Goal: Task Accomplishment & Management: Use online tool/utility

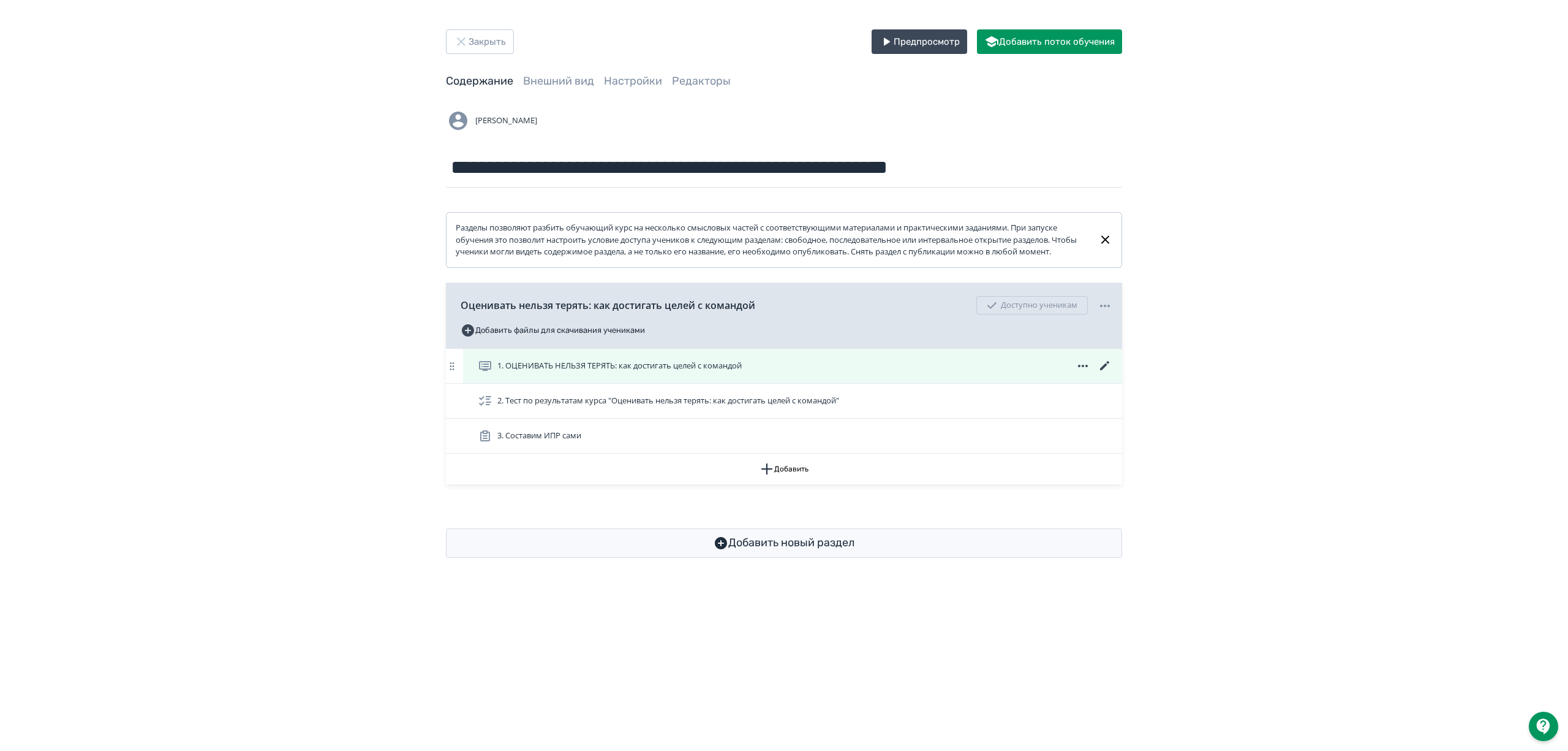
click at [1104, 373] on icon at bounding box center [1105, 365] width 15 height 15
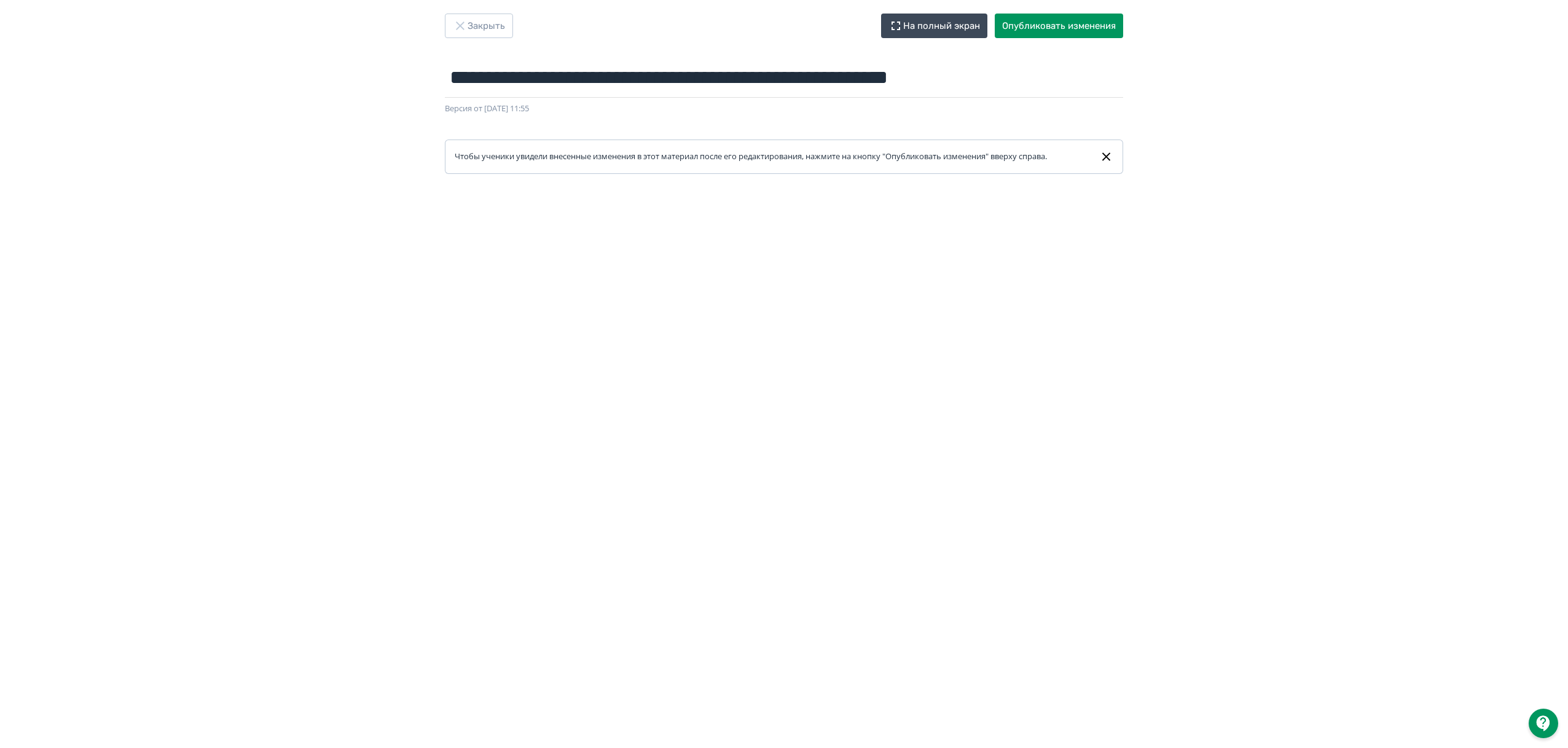
scroll to position [19, 0]
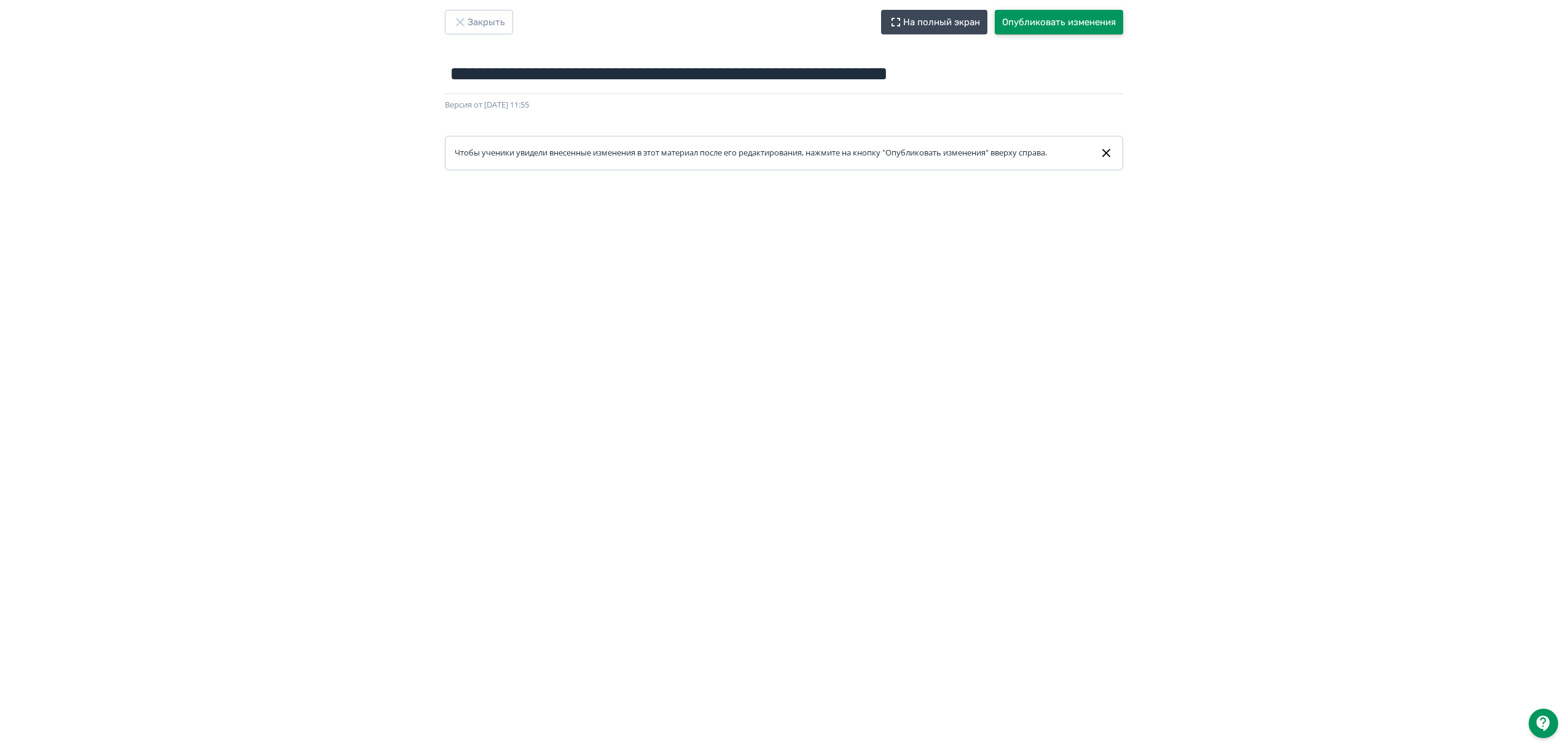
click at [1044, 27] on button "Опубликовать изменения" at bounding box center [1059, 22] width 128 height 25
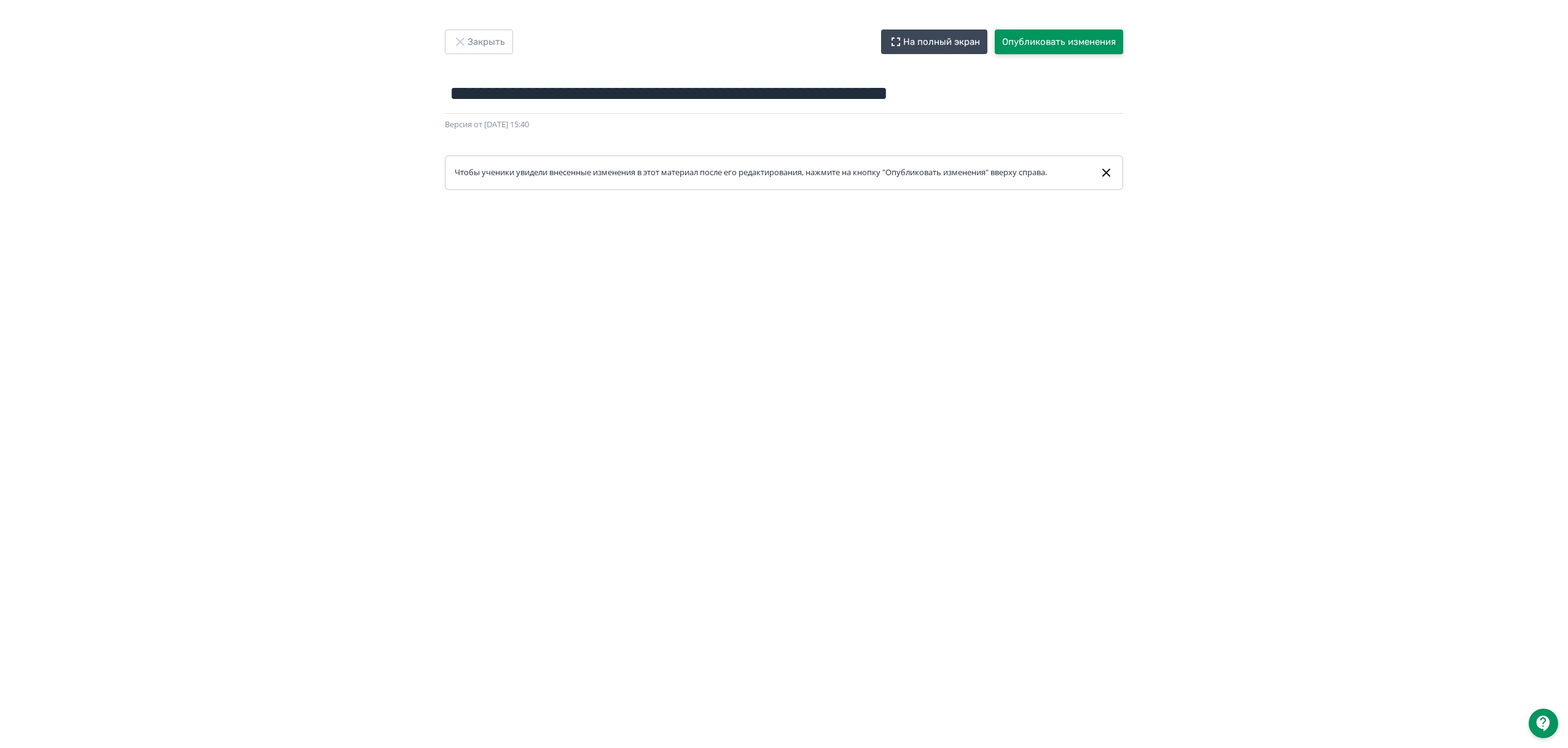
click at [1047, 40] on button "Опубликовать изменения" at bounding box center [1059, 42] width 128 height 25
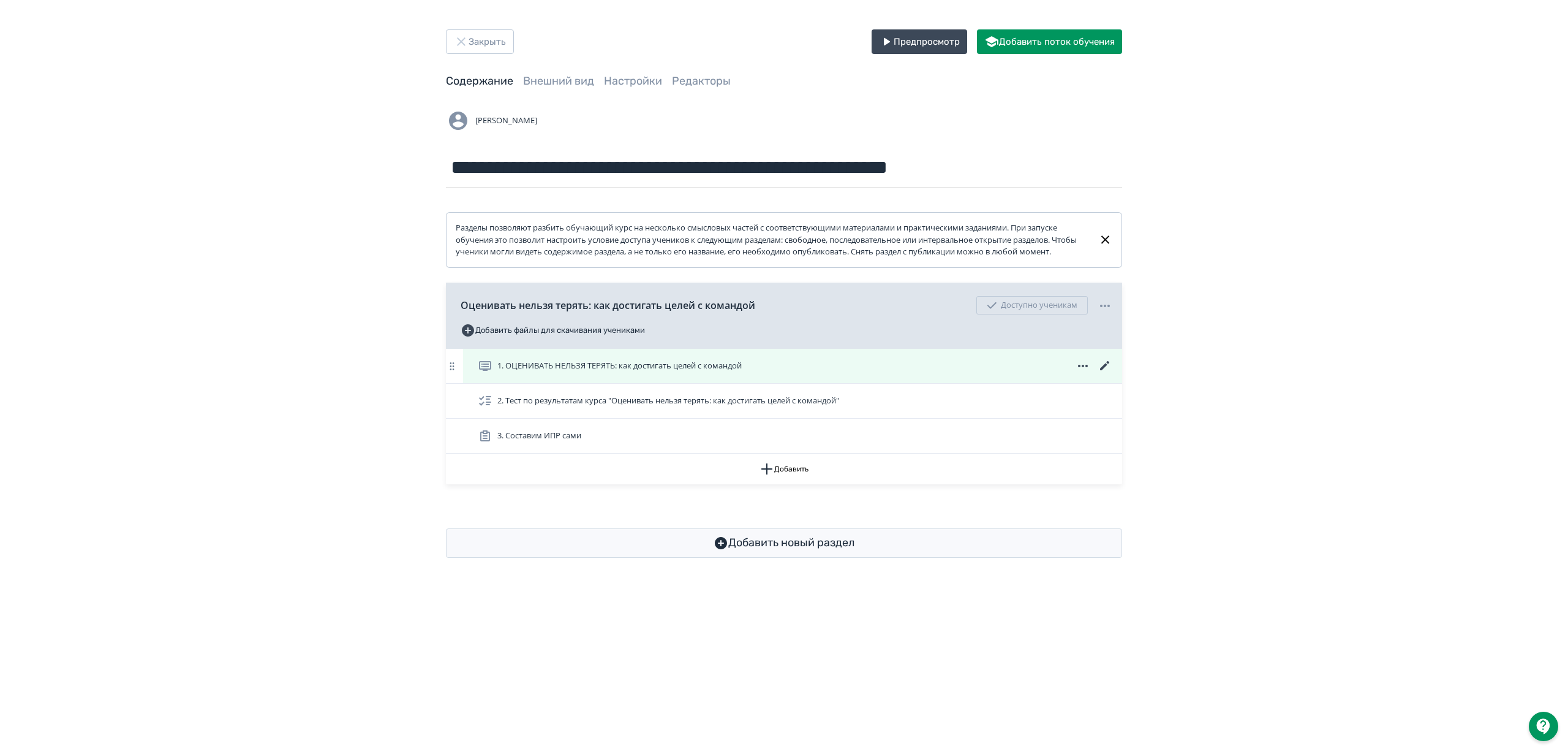
click at [1105, 373] on icon at bounding box center [1105, 365] width 15 height 15
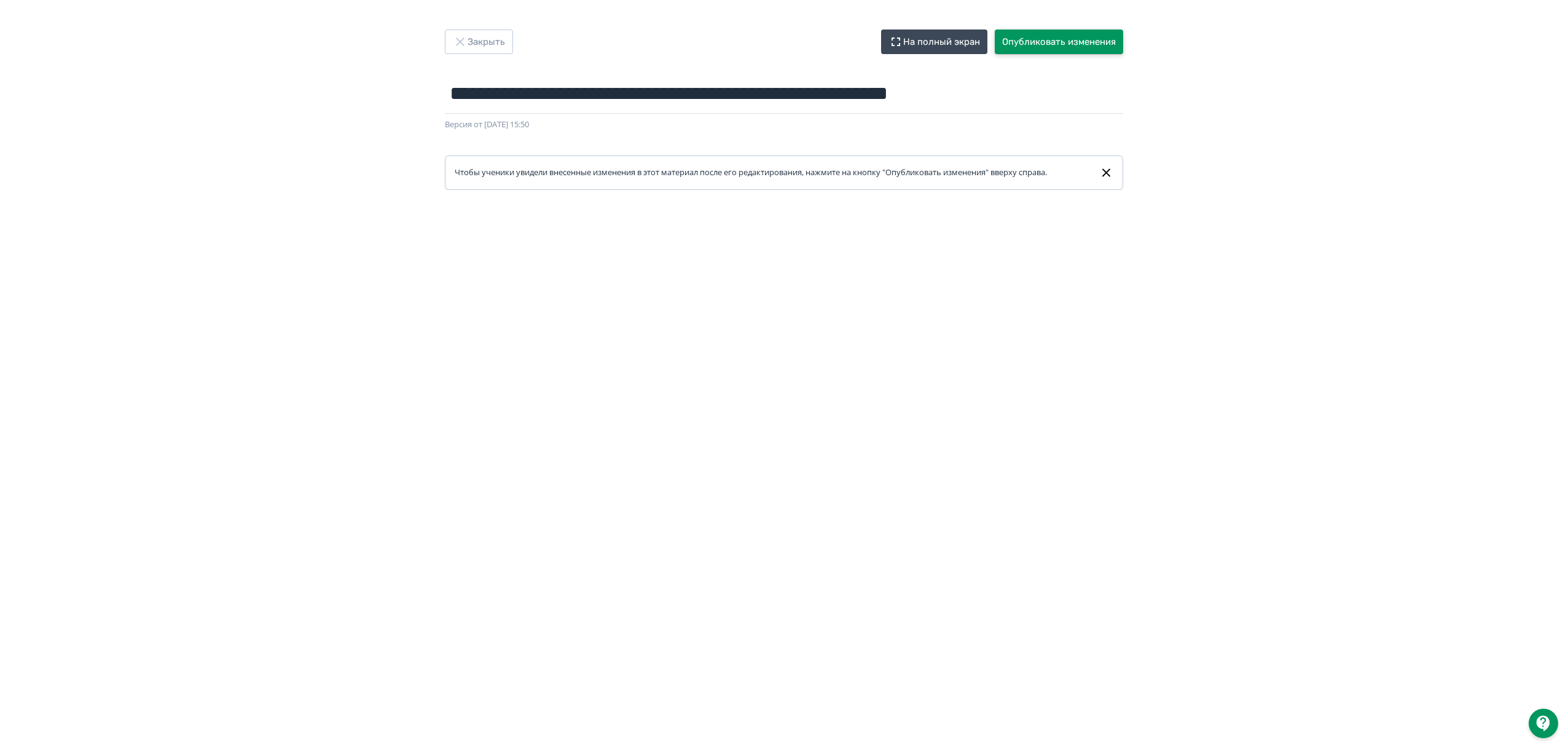
click at [1052, 40] on button "Опубликовать изменения" at bounding box center [1059, 42] width 128 height 25
